Goal: Navigation & Orientation: Find specific page/section

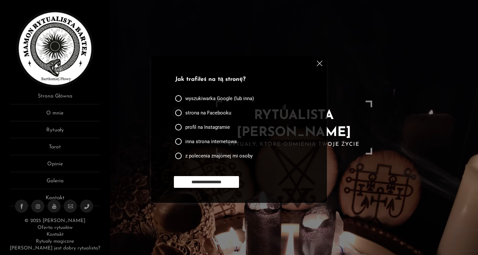
click at [220, 113] on span "strona na Facebooku" at bounding box center [208, 112] width 46 height 7
click at [216, 184] on input "**********" at bounding box center [206, 182] width 65 height 12
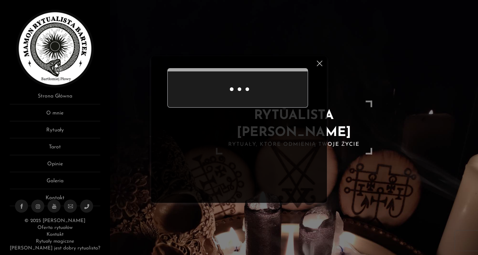
click at [321, 61] on img at bounding box center [320, 64] width 6 height 6
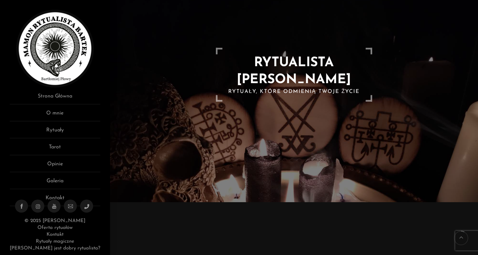
scroll to position [91, 0]
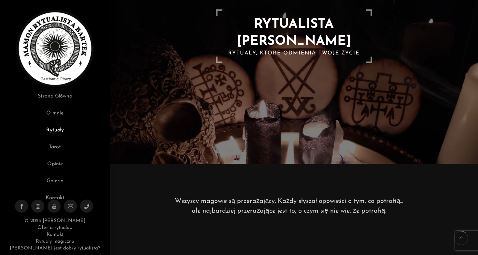
click at [56, 133] on link "Rytuały" at bounding box center [55, 132] width 91 height 12
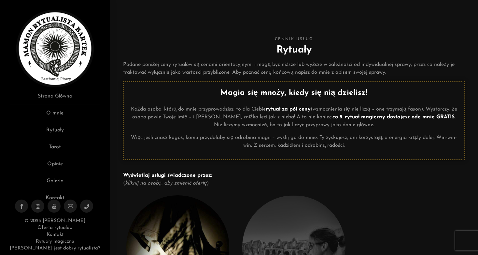
click at [61, 142] on ul "Strona Główna O mnie Rytuały Tarot Opinie Galeria Kontakt" at bounding box center [55, 149] width 91 height 114
click at [60, 166] on link "Opinie" at bounding box center [55, 166] width 91 height 12
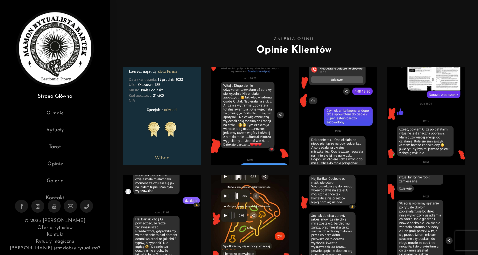
click at [66, 96] on link "Strona Główna" at bounding box center [55, 98] width 91 height 12
